Goal: Task Accomplishment & Management: Use online tool/utility

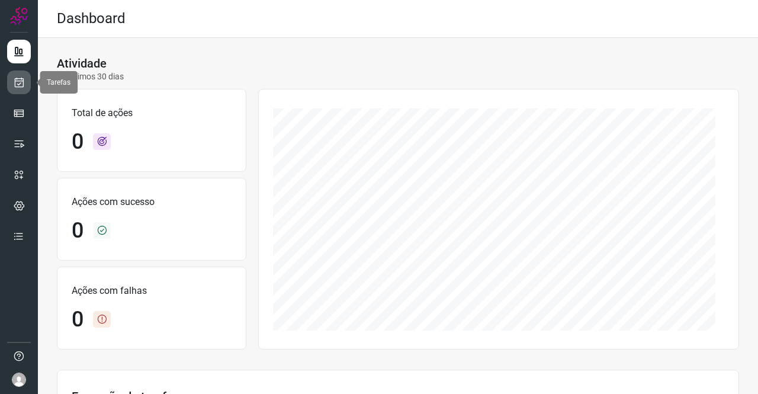
click at [17, 81] on icon at bounding box center [19, 82] width 12 height 12
click at [25, 81] on link at bounding box center [19, 82] width 24 height 24
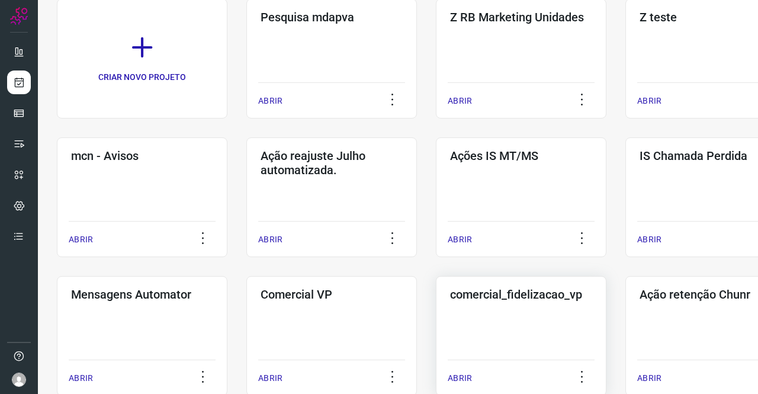
scroll to position [296, 0]
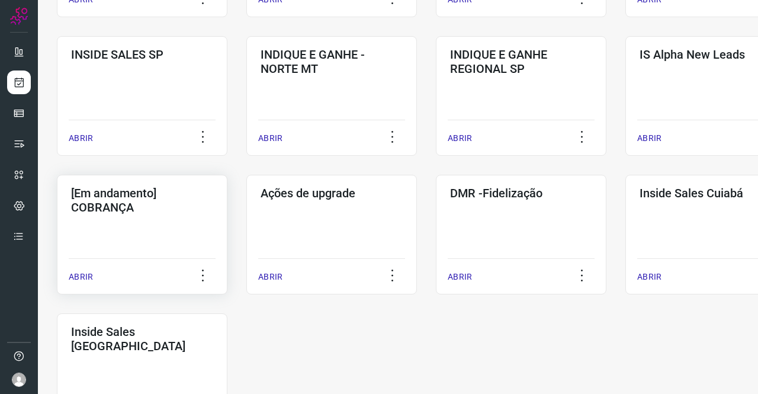
click at [137, 208] on h3 "[Em andamento] COBRANÇA" at bounding box center [142, 200] width 142 height 28
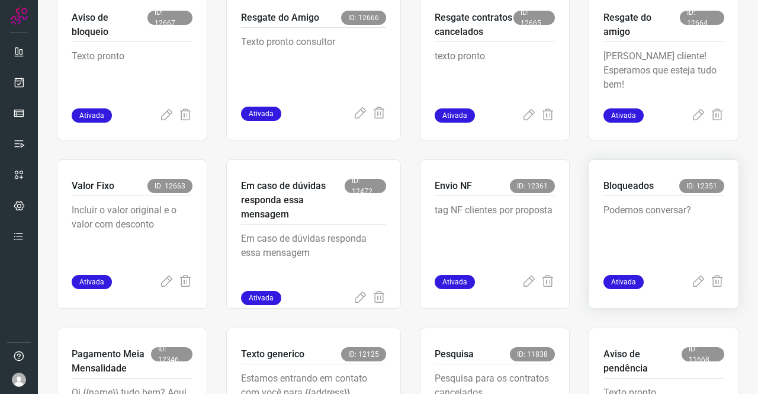
scroll to position [521, 0]
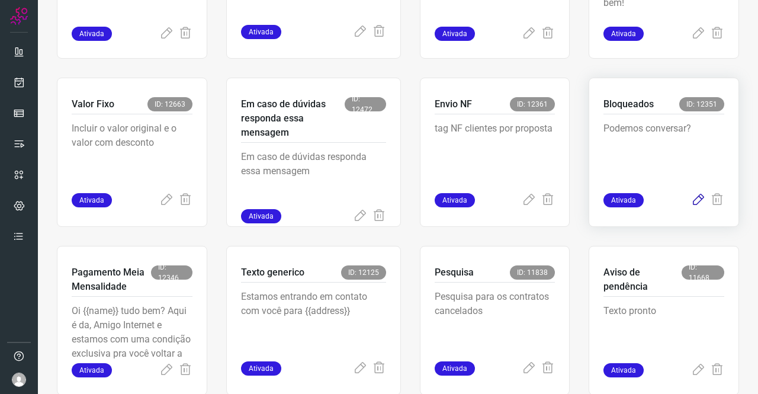
click at [691, 204] on icon at bounding box center [698, 200] width 14 height 14
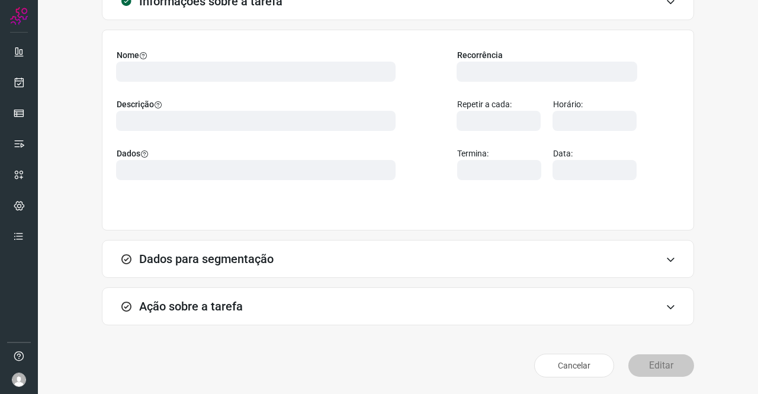
scroll to position [68, 0]
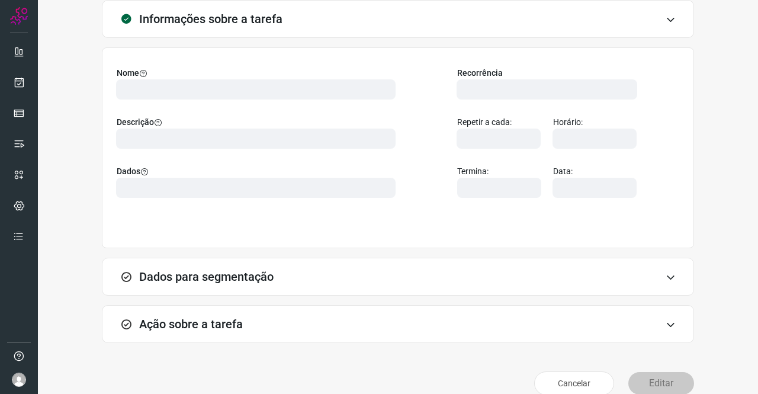
type input "569901"
type input "420621"
type input "ce0450f2-f722-4c34-a038-47adef28190d"
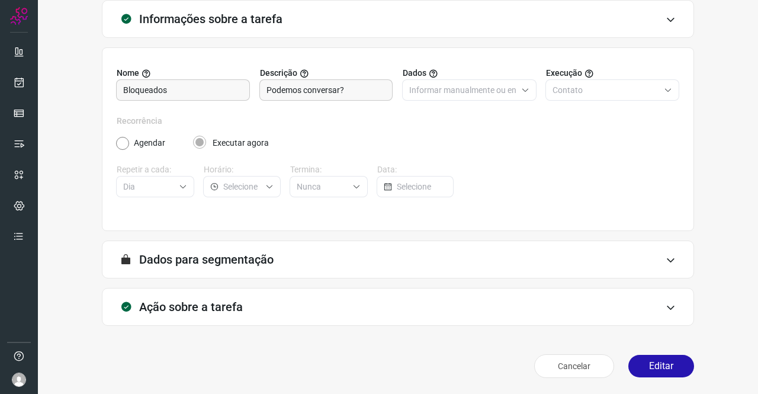
click at [216, 306] on h3 "Ação sobre a tarefa" at bounding box center [191, 307] width 104 height 14
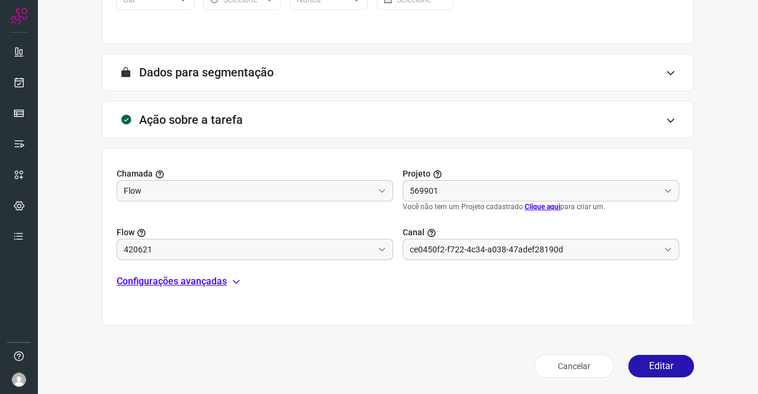
click at [191, 279] on p "Configurações avançadas" at bounding box center [172, 281] width 110 height 14
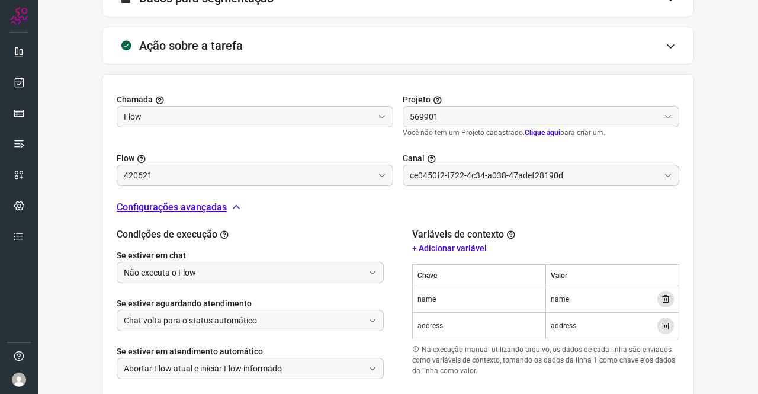
scroll to position [402, 0]
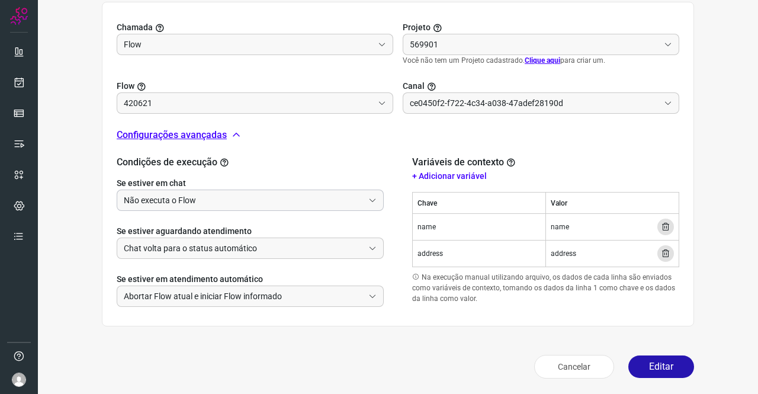
click at [206, 201] on input "Não executa o Flow" at bounding box center [244, 200] width 240 height 20
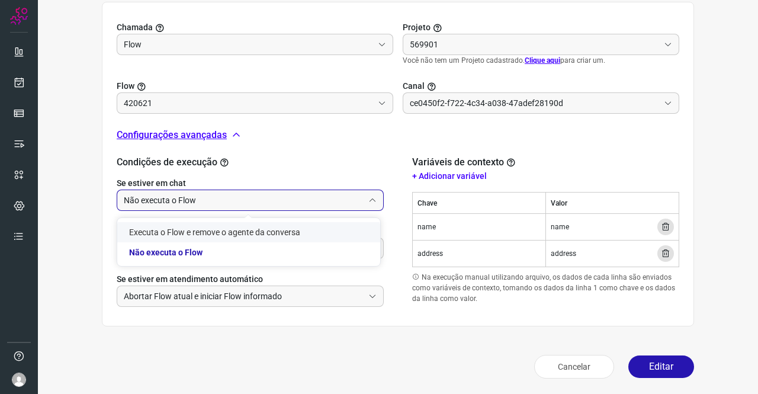
type input "Cobrança"
type input "Amigo 0800"
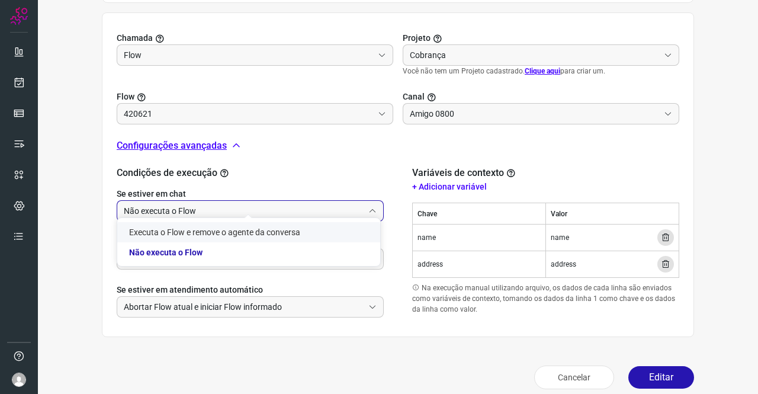
type input "Clientes Bloqueados - Texto generico"
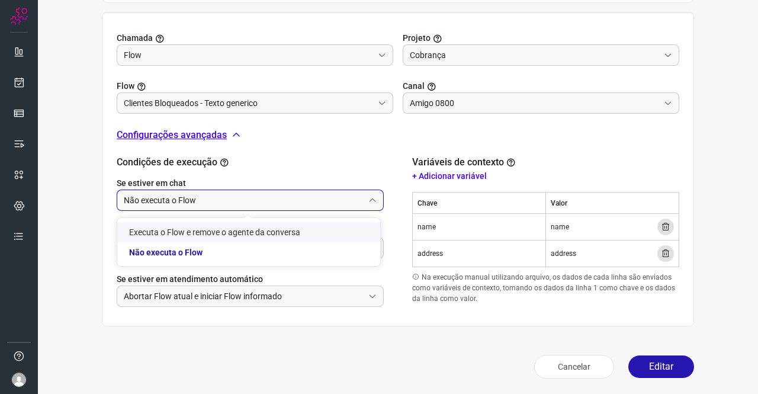
click at [196, 230] on li "Executa o Flow e remove o agente da conversa" at bounding box center [248, 232] width 263 height 20
type input "Executa o Flow e remove o agente da conversa"
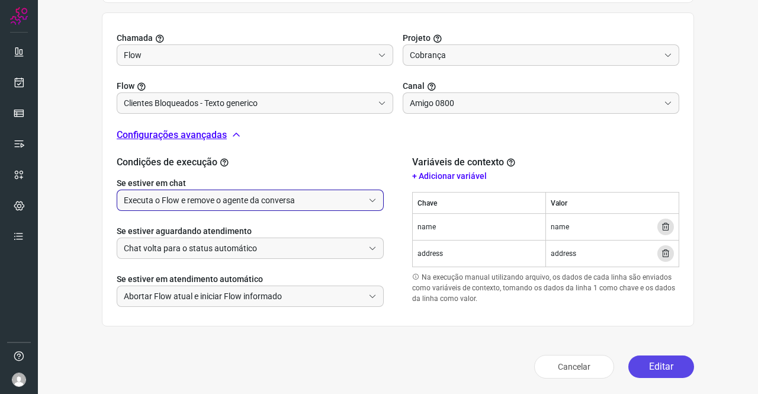
click at [637, 361] on button "Editar" at bounding box center [662, 366] width 66 height 23
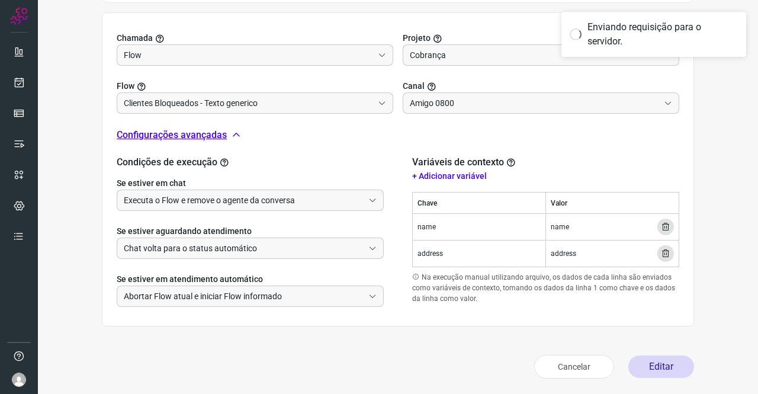
scroll to position [216, 0]
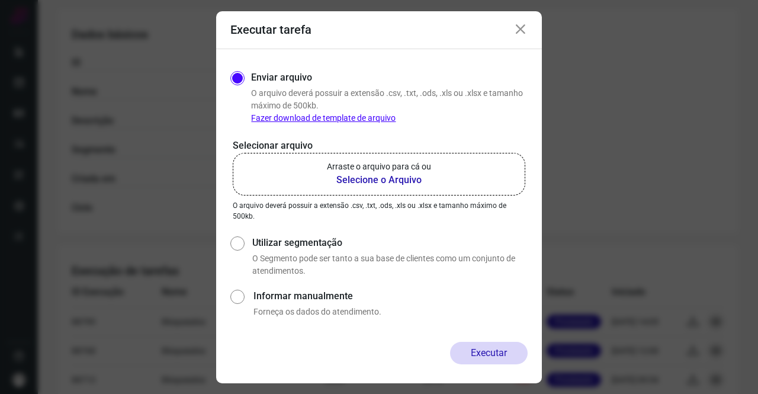
click at [345, 177] on b "Selecione o Arquivo" at bounding box center [379, 180] width 104 height 14
click at [0, 0] on input "Arraste o arquivo para cá ou Selecione o Arquivo" at bounding box center [0, 0] width 0 height 0
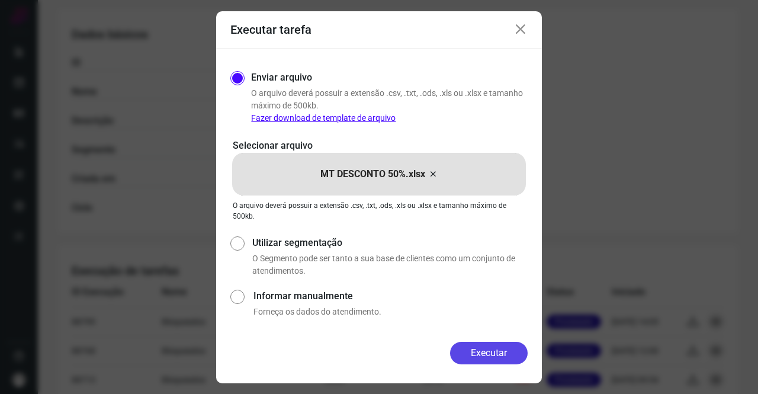
click at [517, 347] on button "Executar" at bounding box center [489, 353] width 78 height 23
